Goal: Task Accomplishment & Management: Manage account settings

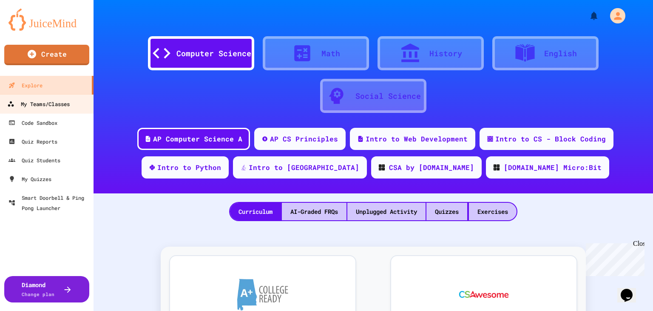
click at [51, 105] on div "My Teams/Classes" at bounding box center [38, 104] width 63 height 11
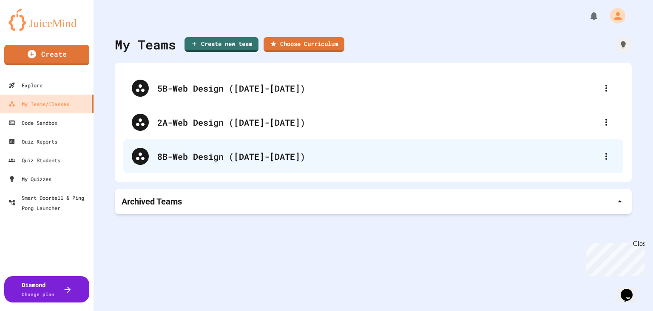
click at [209, 155] on div "8B-Web Design ([DATE]-[DATE])" at bounding box center [377, 156] width 441 height 13
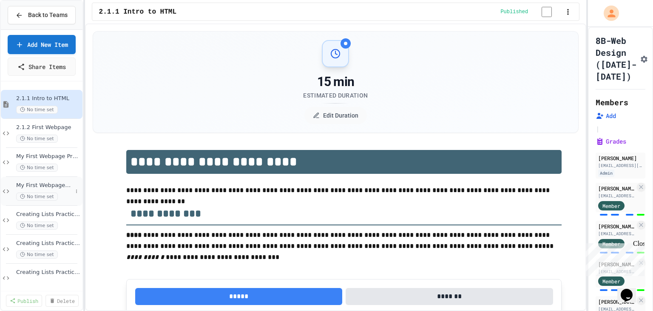
click at [56, 189] on span "My First Webpage On Your Own Asssignment" at bounding box center [44, 185] width 56 height 7
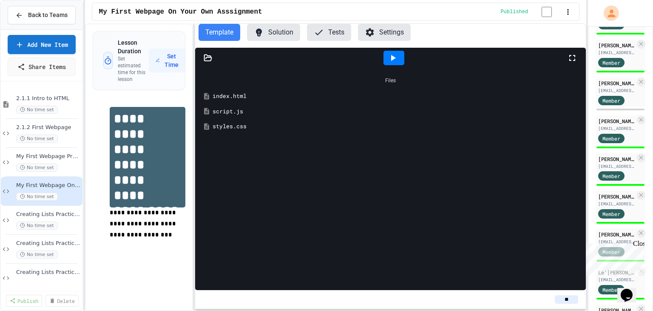
scroll to position [557, 0]
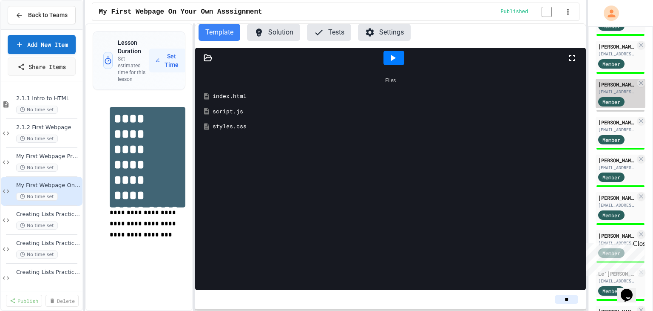
click at [604, 90] on div "[EMAIL_ADDRESS][DOMAIN_NAME]" at bounding box center [617, 91] width 37 height 6
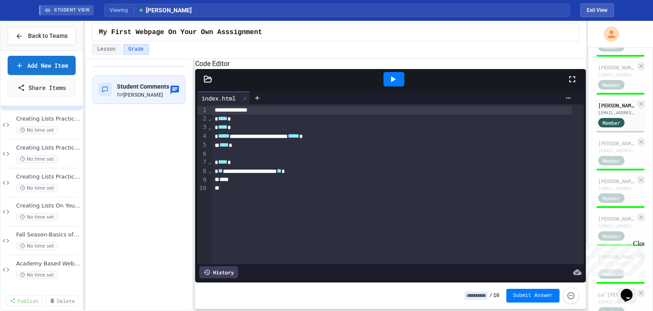
scroll to position [121, 0]
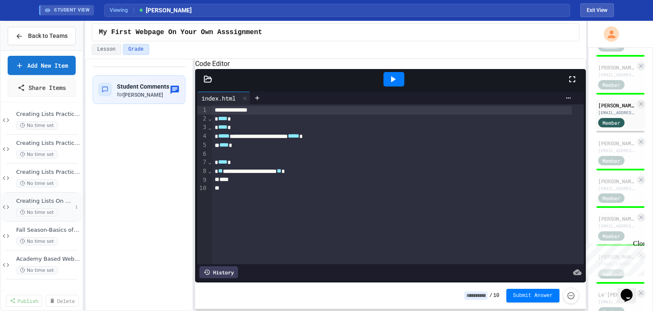
click at [55, 205] on span "Creating Lists On Your Own Assignment" at bounding box center [44, 200] width 56 height 7
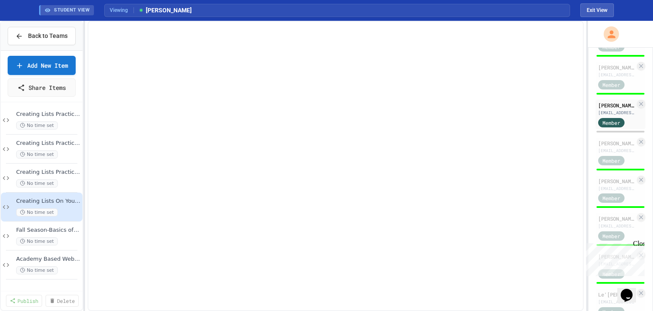
scroll to position [116, 0]
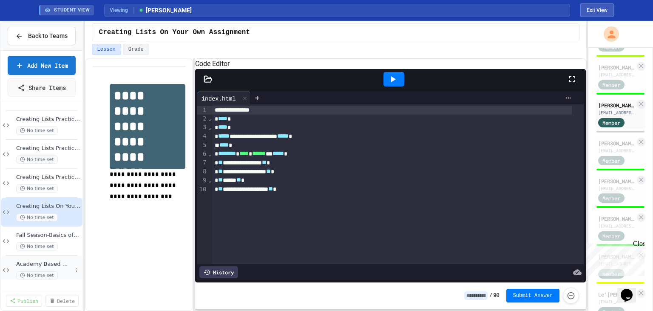
click at [64, 268] on span "Academy Based Website Assignment" at bounding box center [44, 263] width 56 height 7
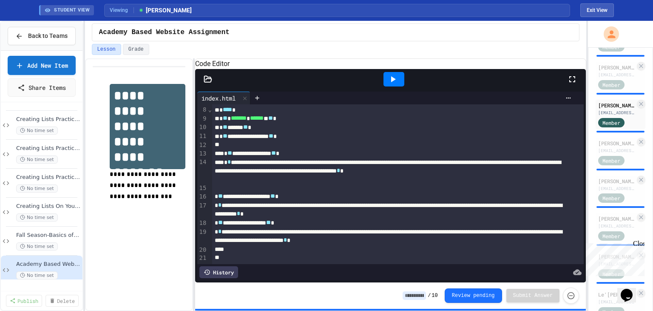
scroll to position [84, 0]
